Goal: Unclear

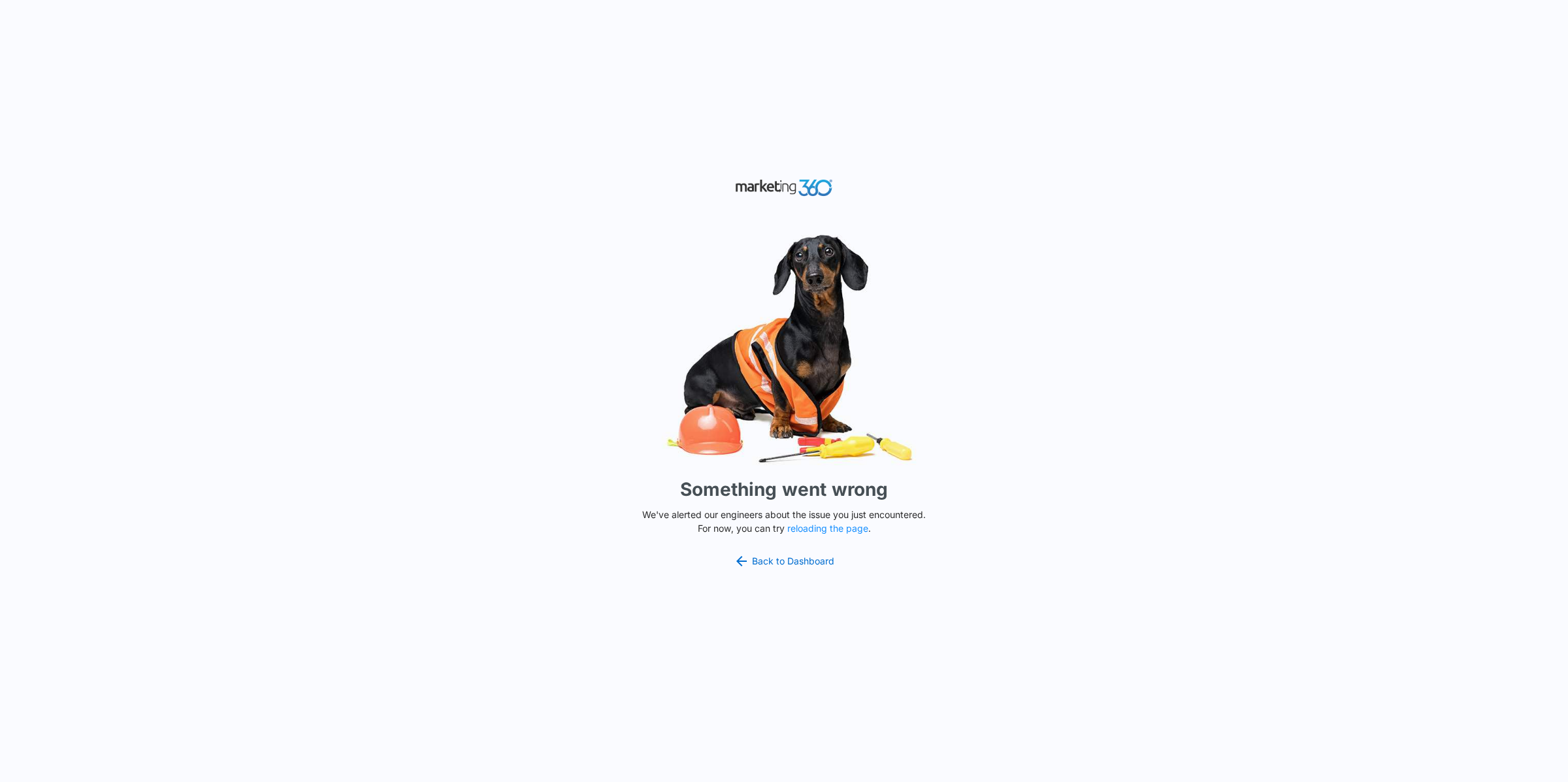
click at [612, 220] on div "Something went wrong We've alerted our engineers about the issue you just encou…" at bounding box center [784, 391] width 1568 height 782
click at [615, 149] on div "Something went wrong We've alerted our engineers about the issue you just encou…" at bounding box center [784, 391] width 1568 height 782
click at [1243, 138] on div "Something went wrong We've alerted our engineers about the issue you just encou…" at bounding box center [784, 391] width 1568 height 782
click at [576, 427] on div "Something went wrong We've alerted our engineers about the issue you just encou…" at bounding box center [784, 391] width 1568 height 782
click at [1100, 101] on div "Something went wrong We've alerted our engineers about the issue you just encou…" at bounding box center [784, 391] width 1568 height 782
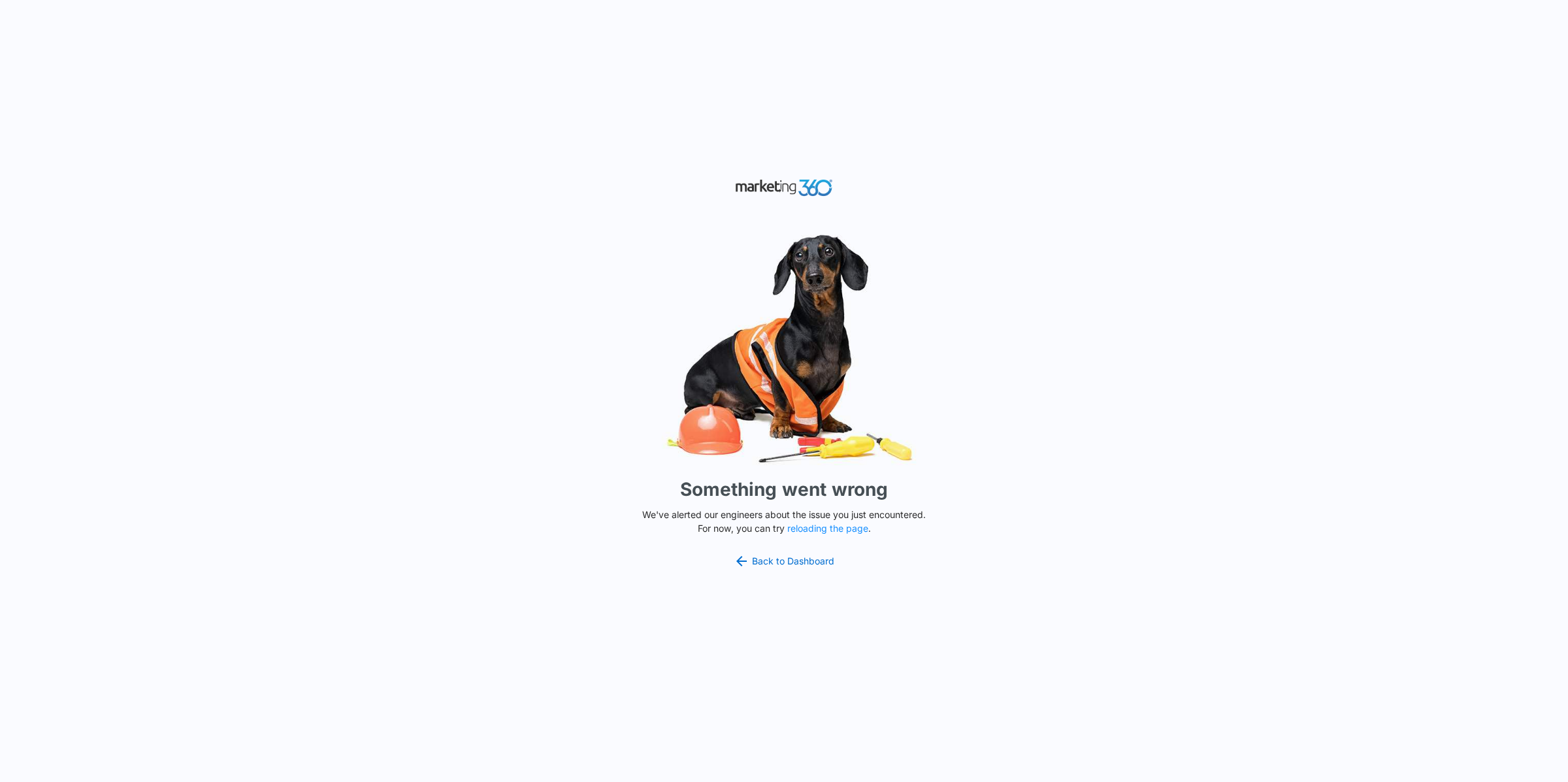
click at [1114, 81] on div "Something went wrong We've alerted our engineers about the issue you just encou…" at bounding box center [784, 391] width 1568 height 782
